Goal: Information Seeking & Learning: Learn about a topic

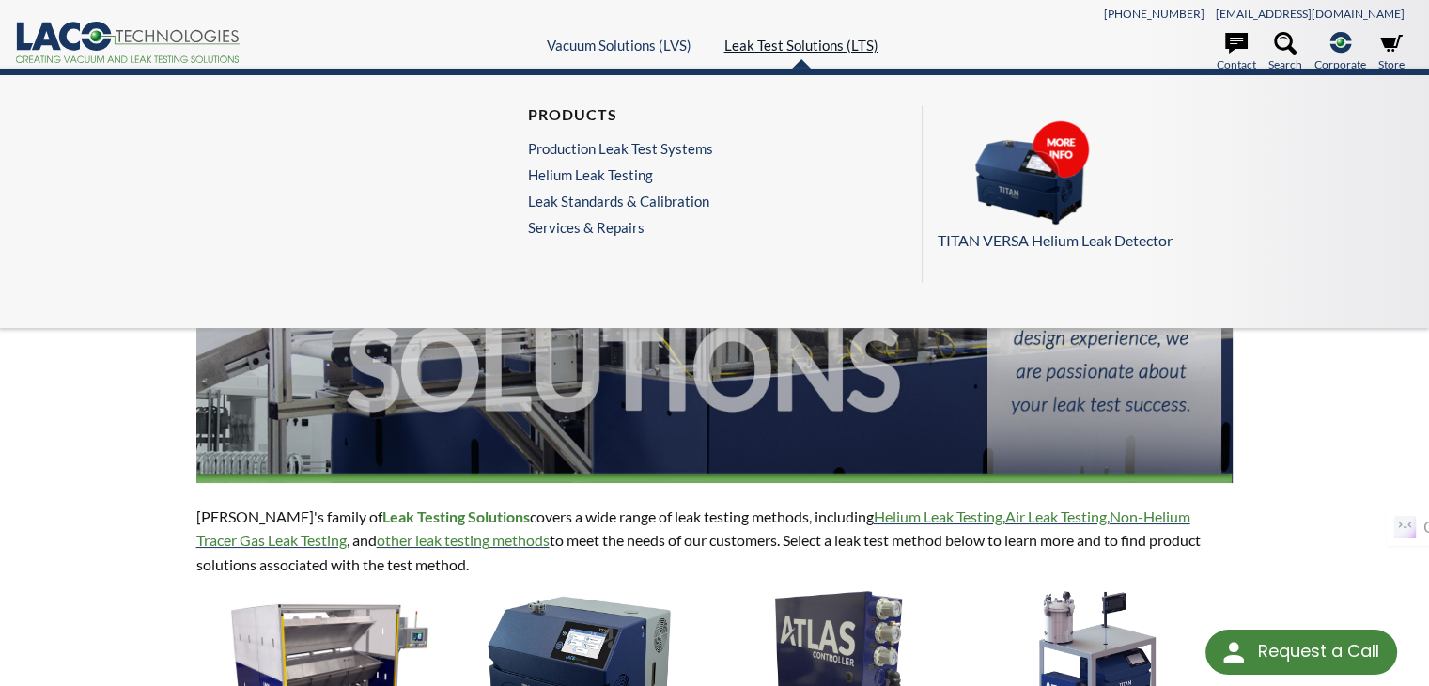
click at [792, 41] on link "Leak Test Solutions (LTS)" at bounding box center [802, 45] width 154 height 17
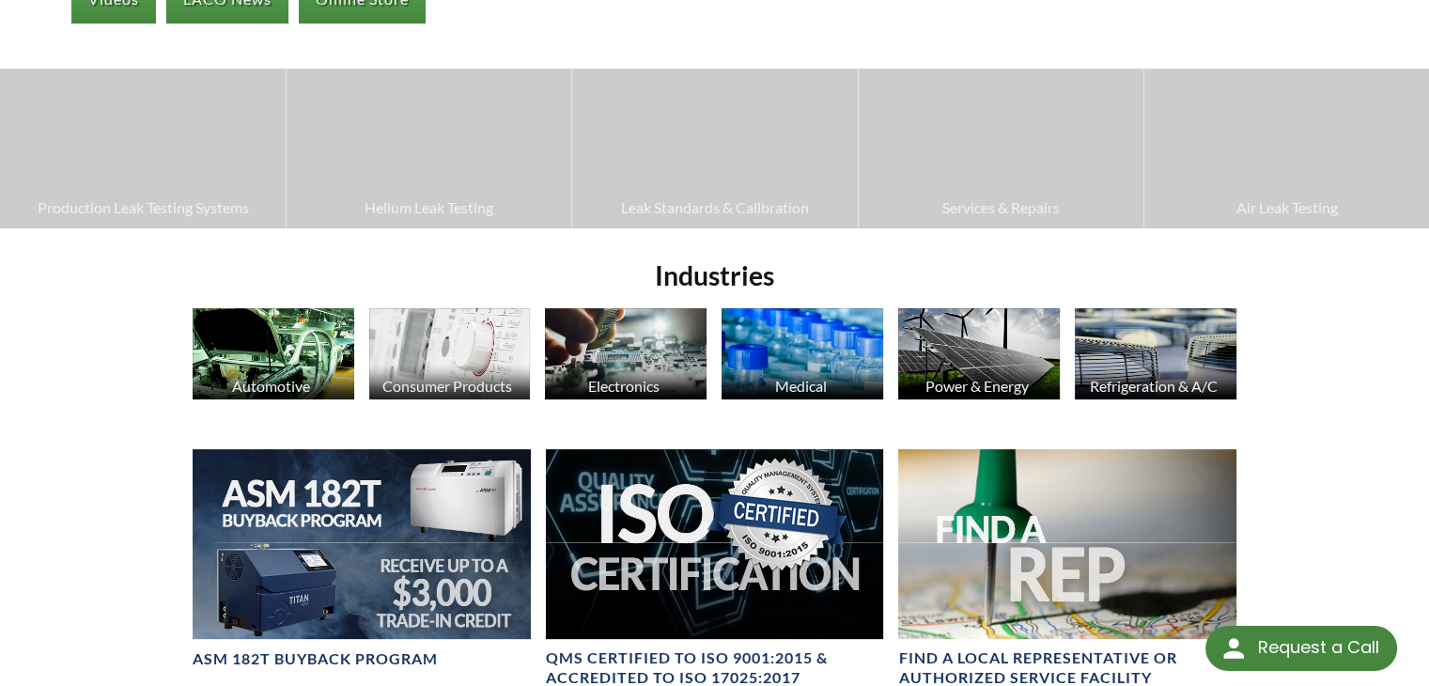
scroll to position [501, 0]
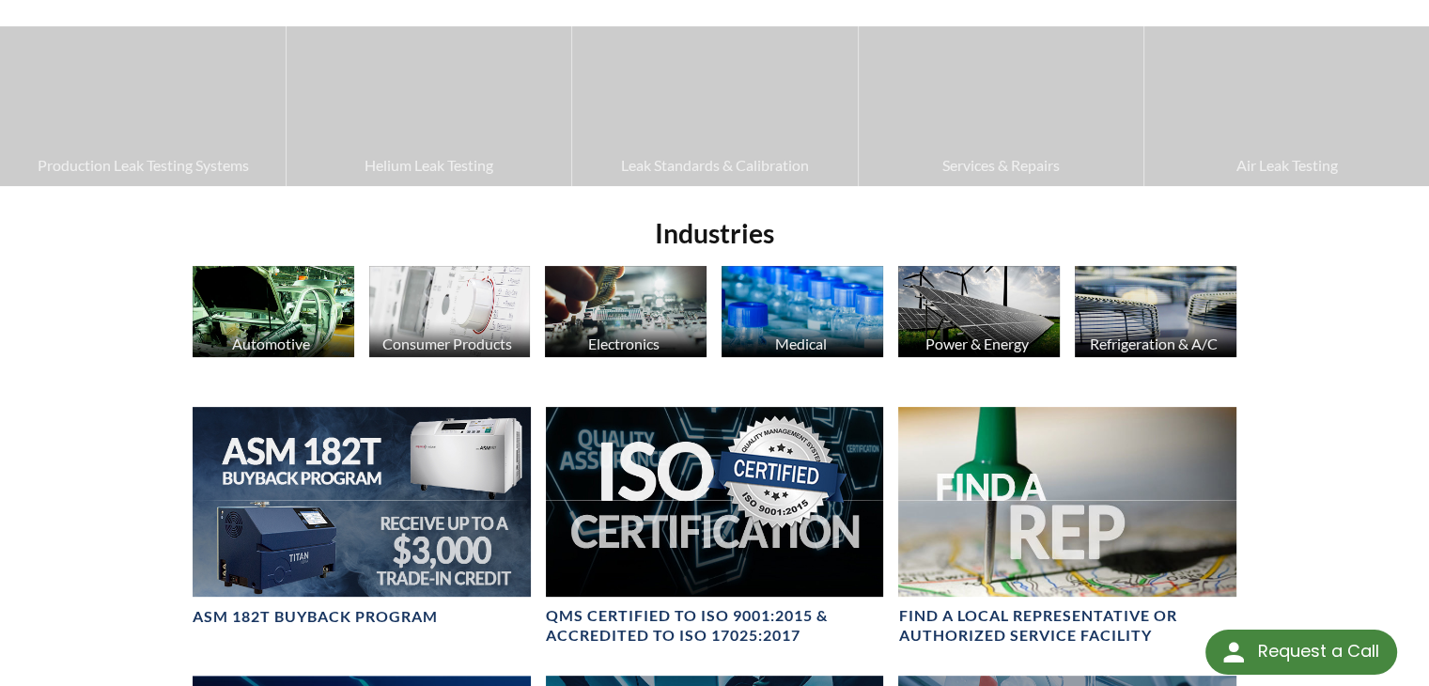
select select "Tiện ích dịch ngôn ngữ"
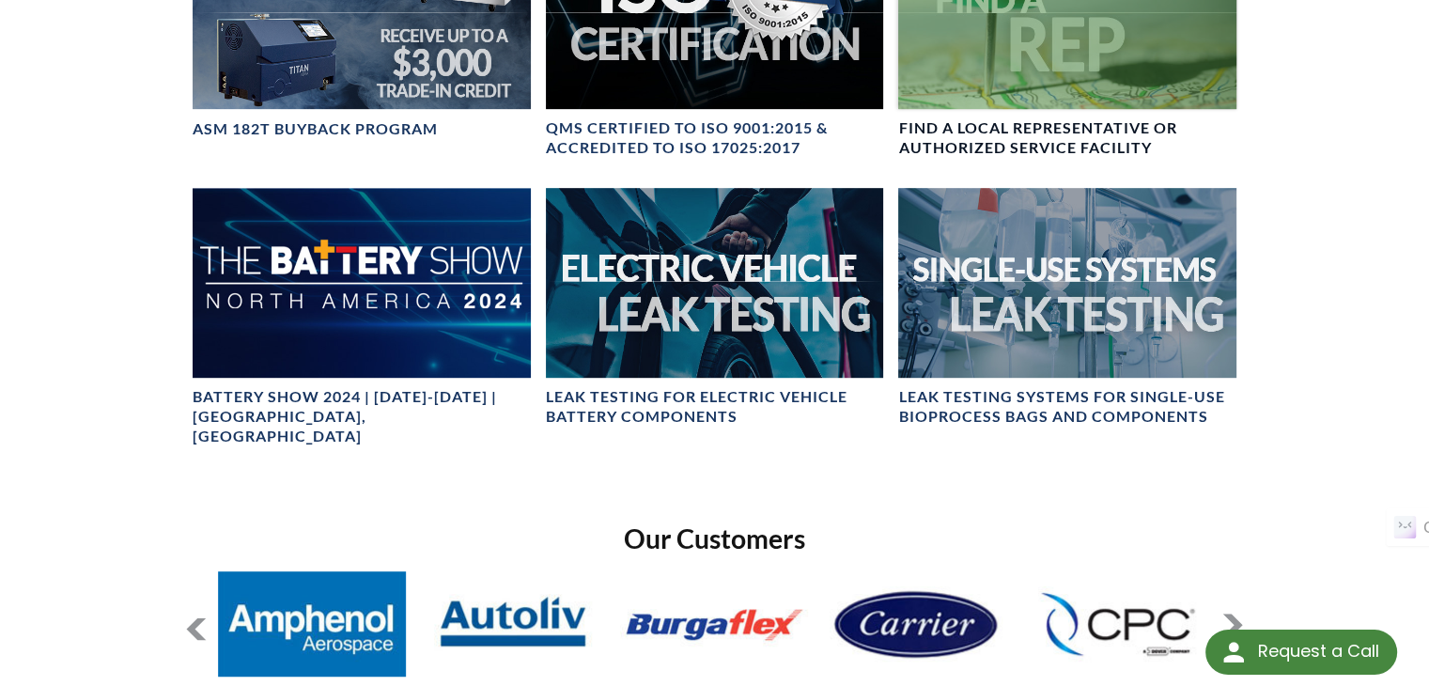
scroll to position [1002, 0]
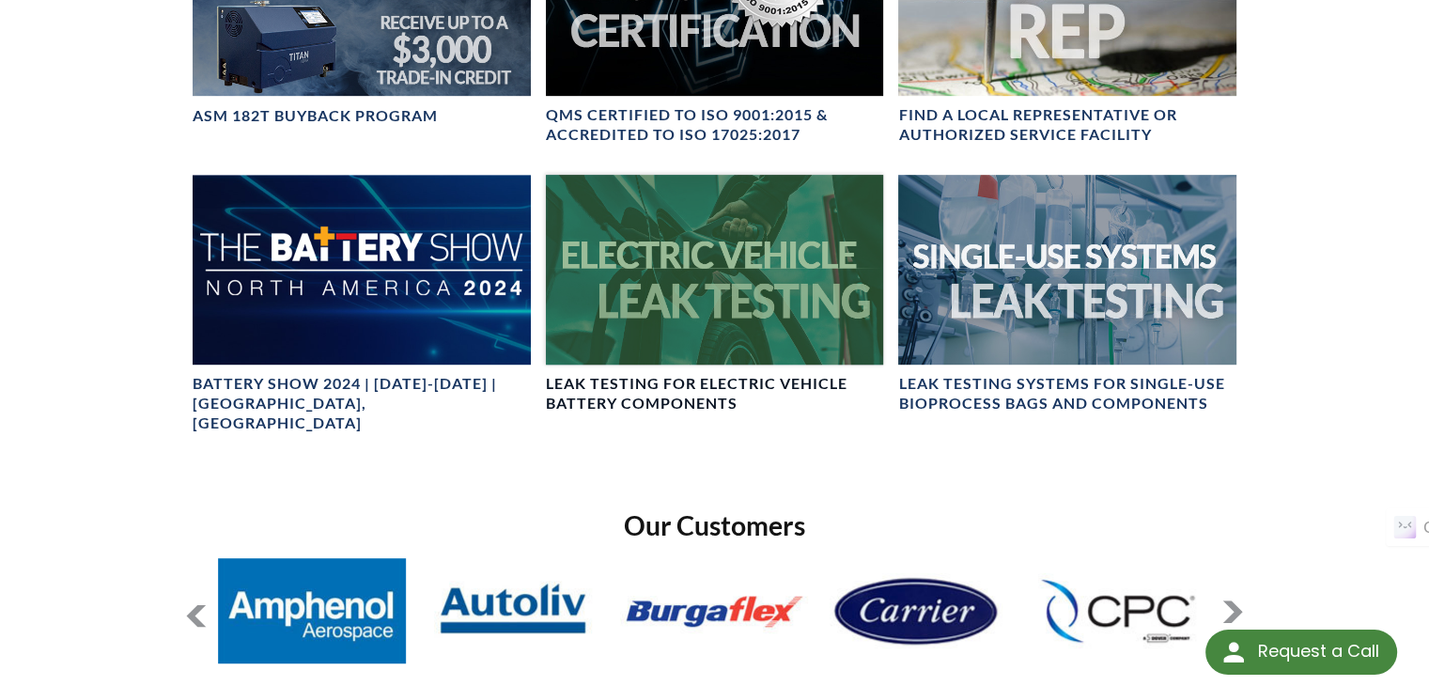
click at [756, 289] on div at bounding box center [715, 270] width 338 height 190
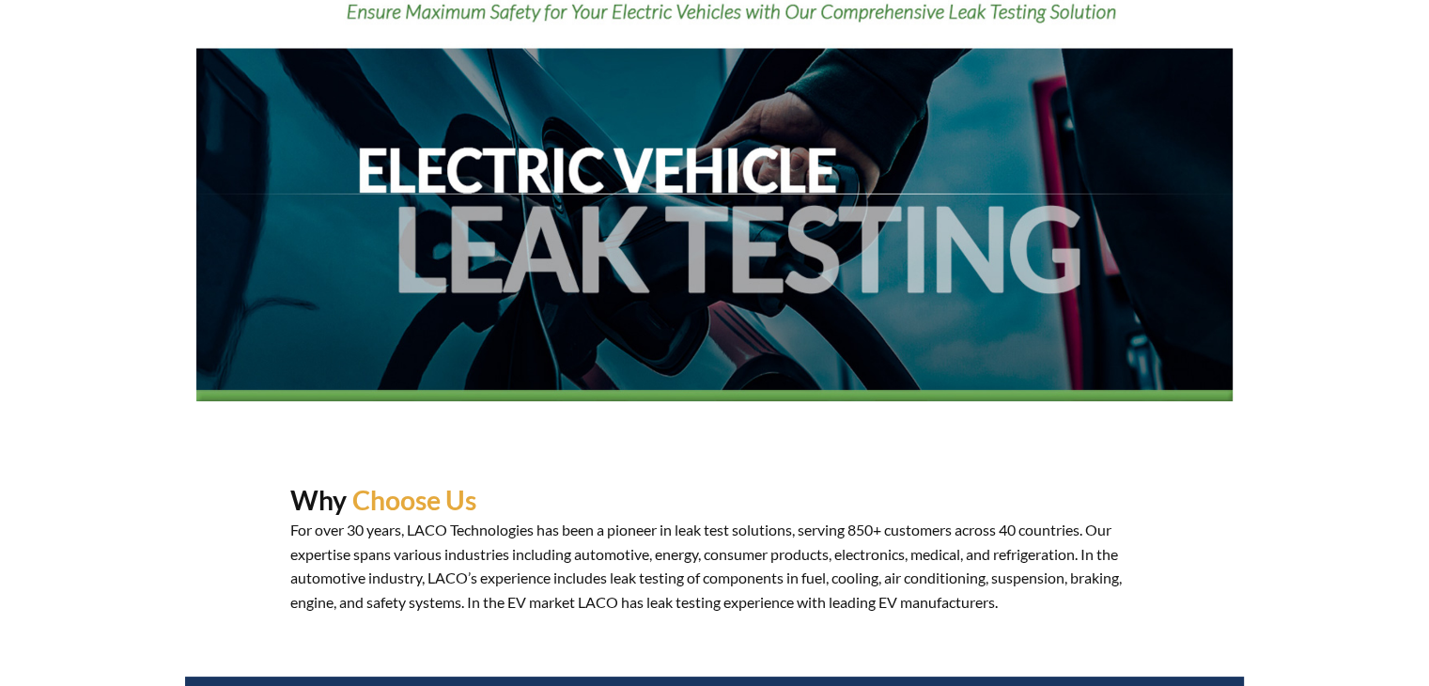
select select "Tiện ích dịch ngôn ngữ"
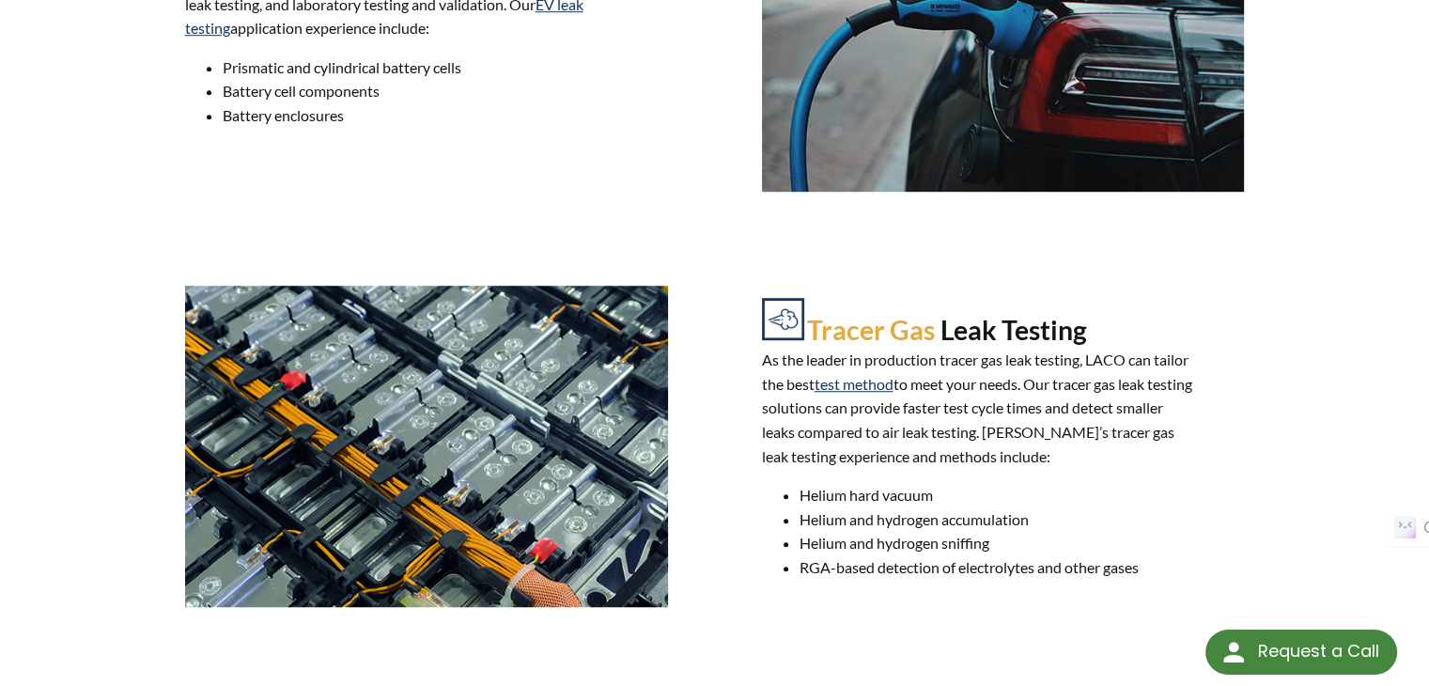
scroll to position [1253, 0]
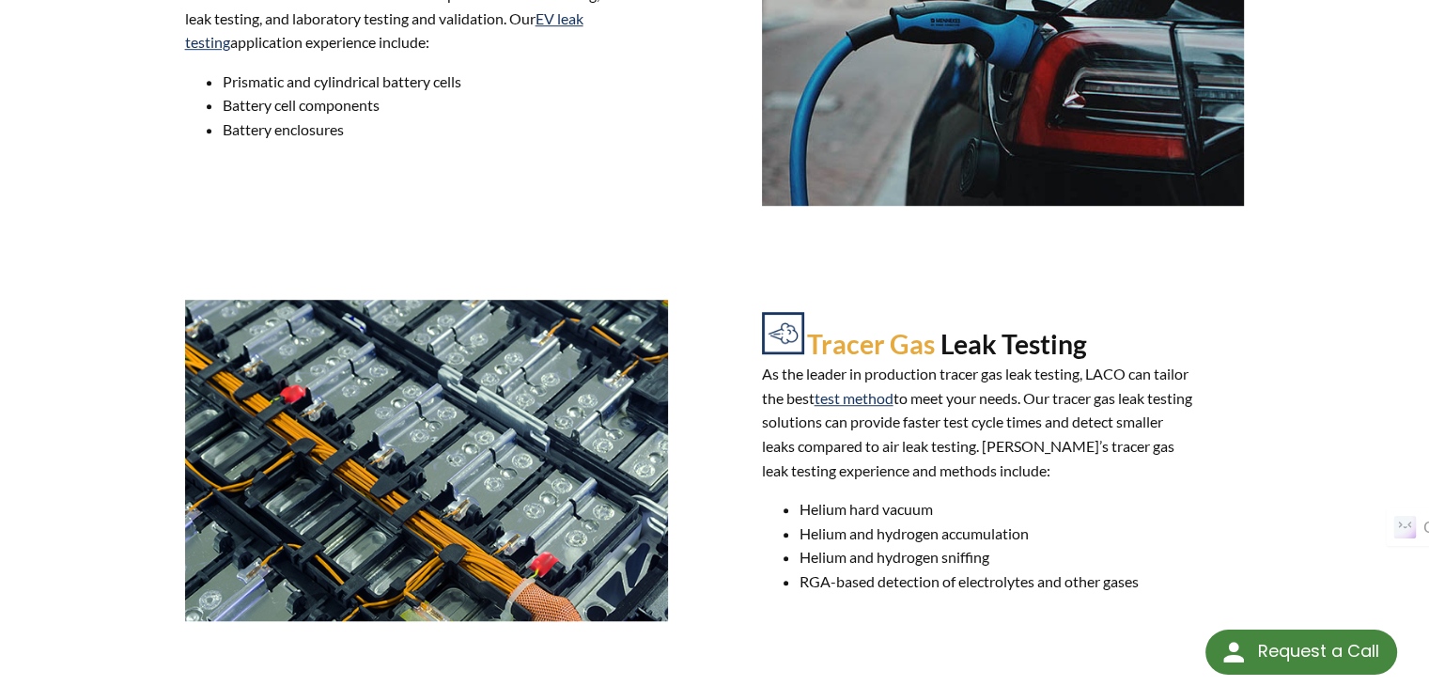
click at [383, 445] on img at bounding box center [426, 461] width 483 height 322
click at [434, 373] on img at bounding box center [426, 461] width 483 height 322
click at [434, 374] on img at bounding box center [426, 461] width 483 height 322
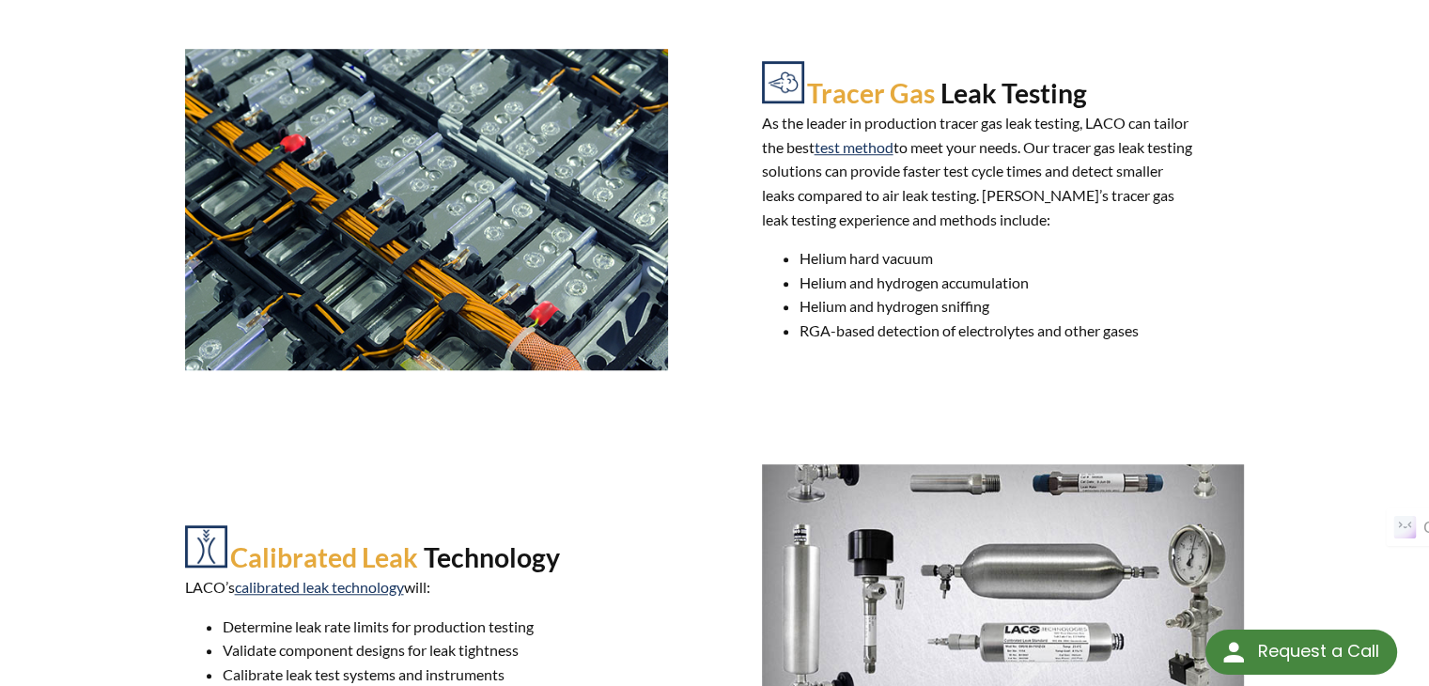
click at [466, 420] on div "Calibrated Leak Technology LACO’s calibrated leak technology will: Determine le…" at bounding box center [715, 625] width 1060 height 416
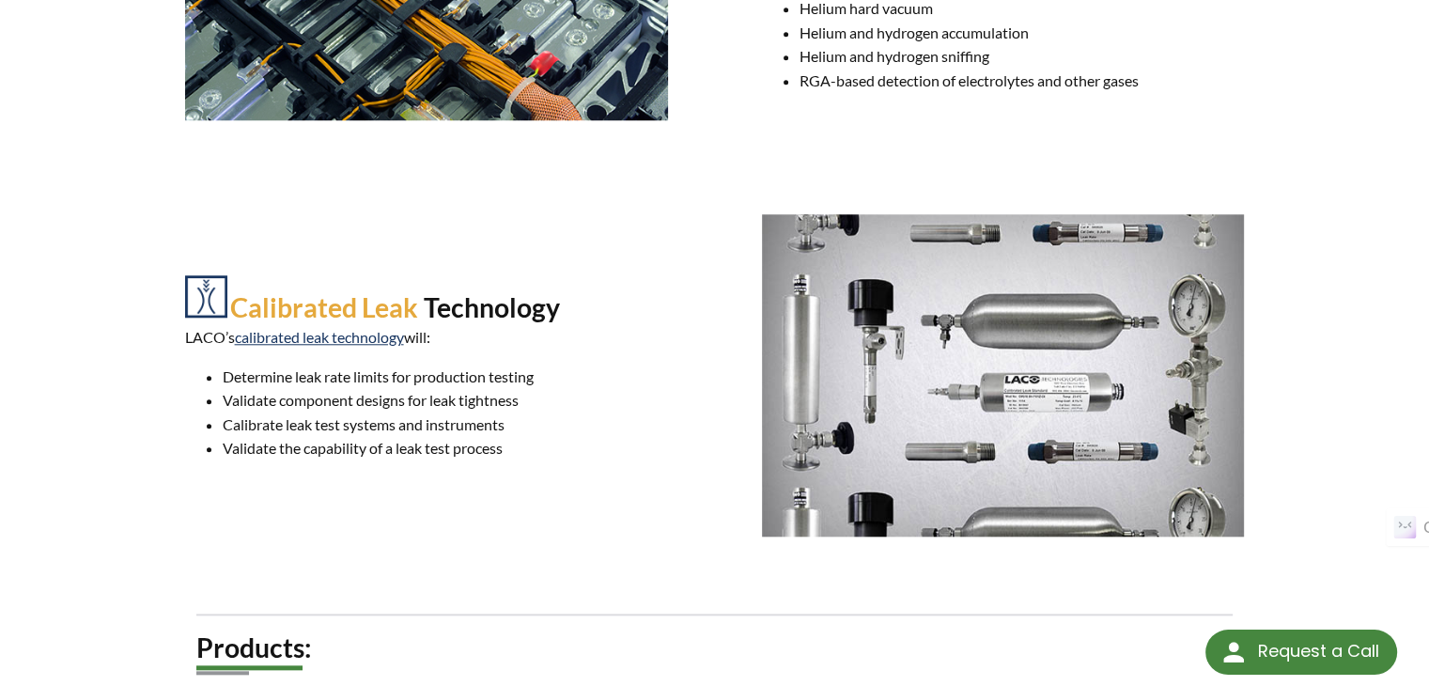
click at [349, 357] on div "Calibrated Leak Technology LACO’s calibrated leak technology will: Determine le…" at bounding box center [426, 375] width 483 height 200
click at [335, 339] on link "calibrated leak technology" at bounding box center [319, 337] width 169 height 18
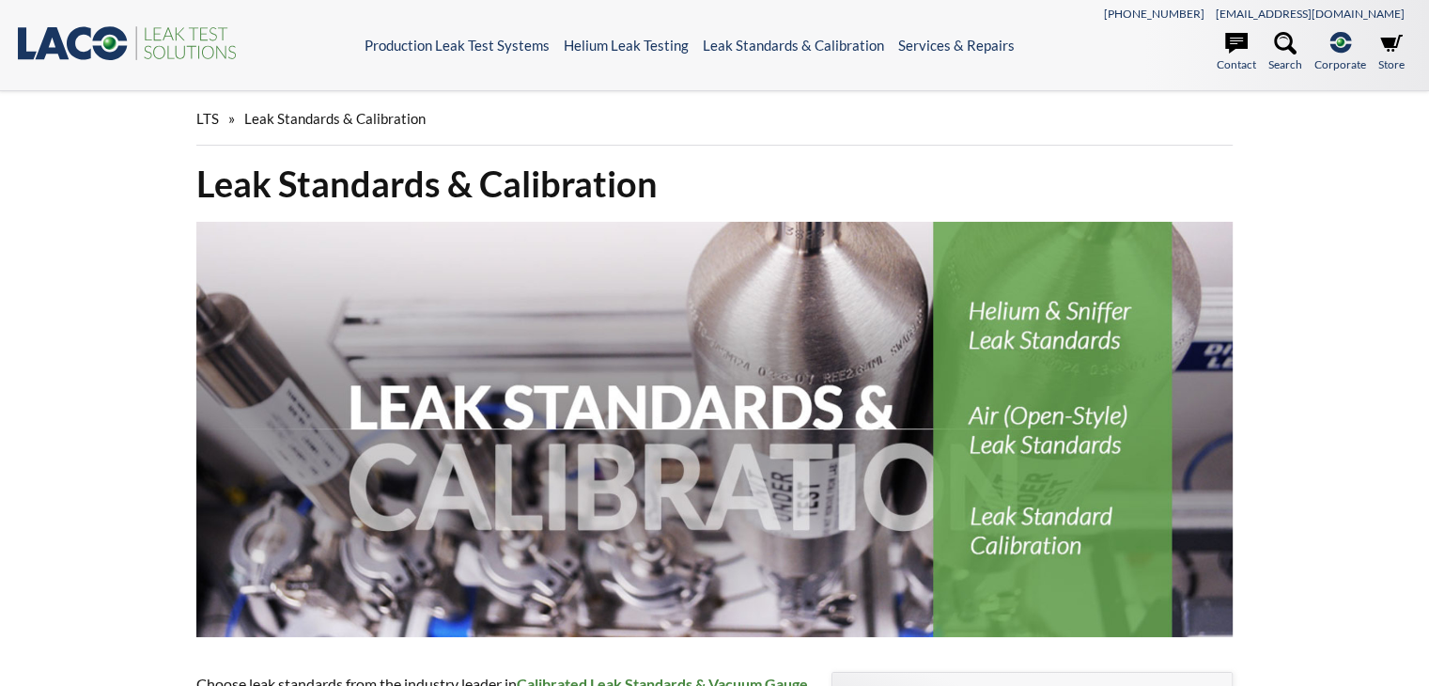
select select "Tiện ích dịch ngôn ngữ"
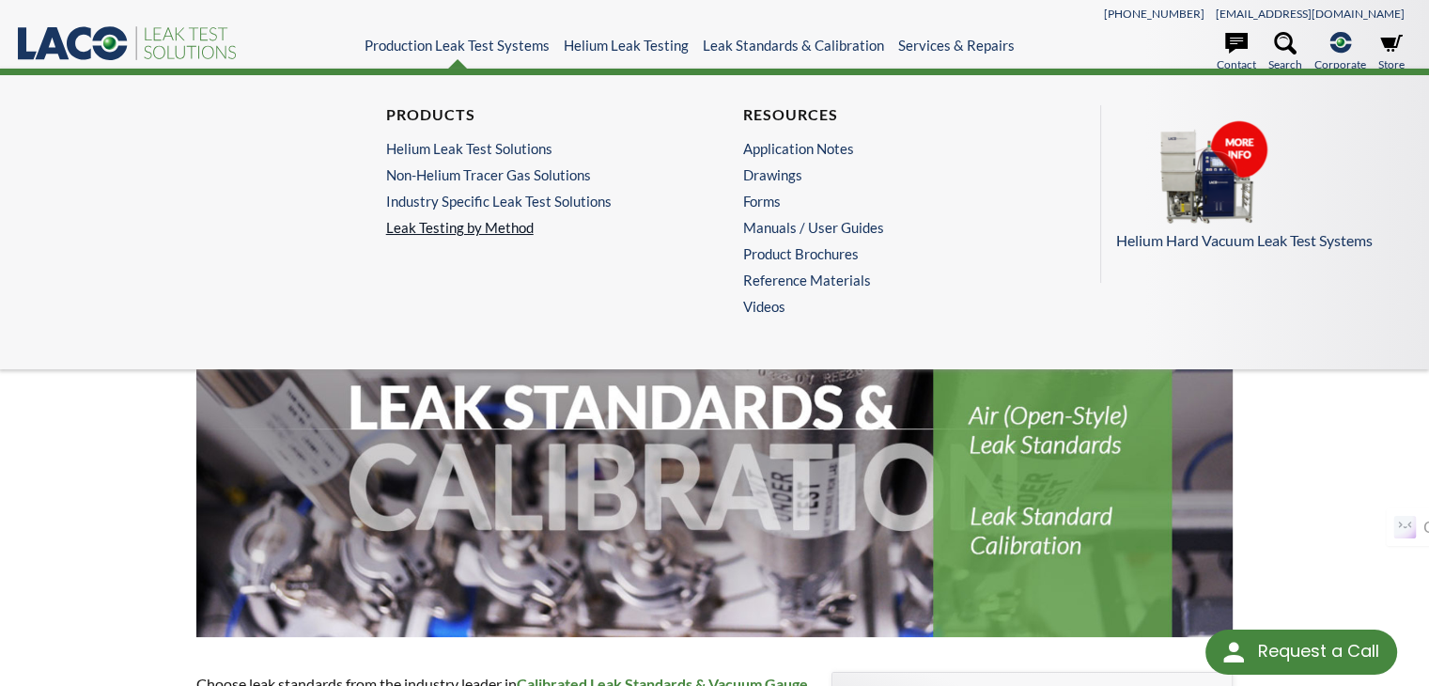
click at [461, 219] on link "Leak Testing by Method" at bounding box center [536, 227] width 300 height 17
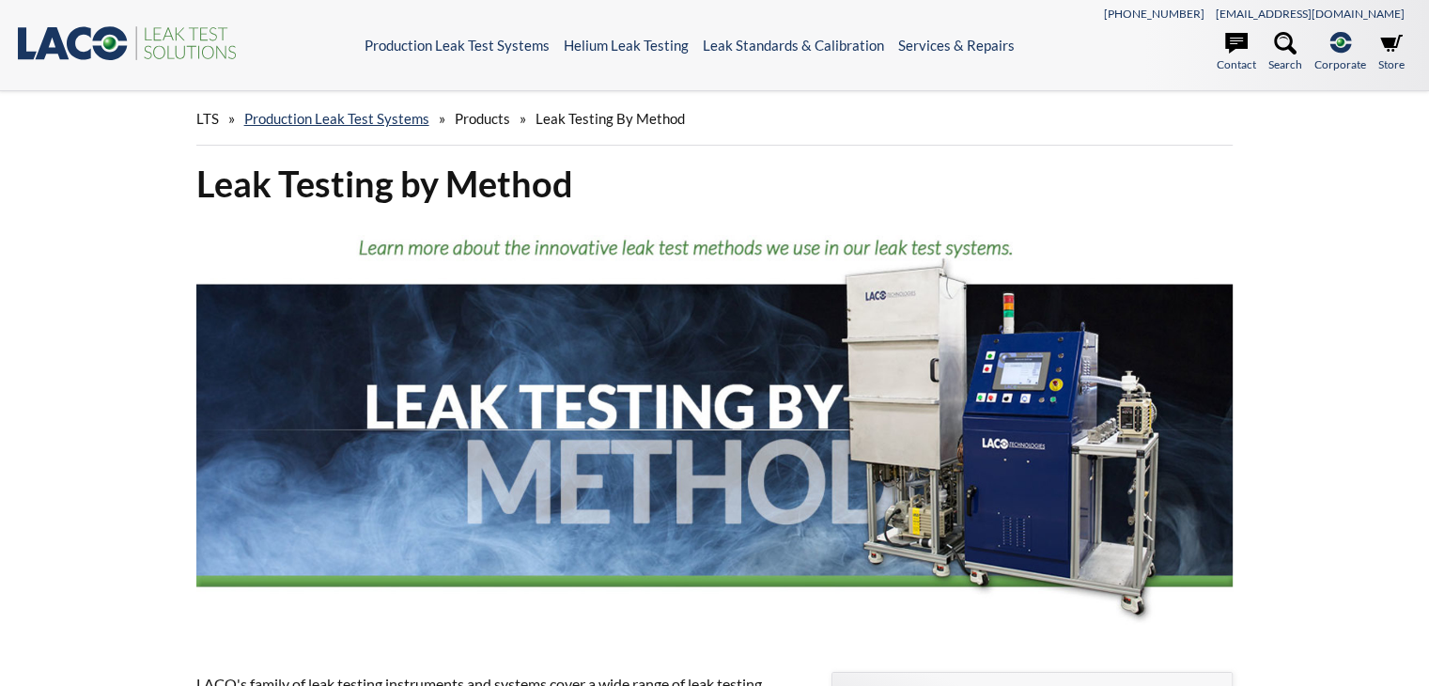
select select "Tiện ích dịch ngôn ngữ"
